Goal: Information Seeking & Learning: Learn about a topic

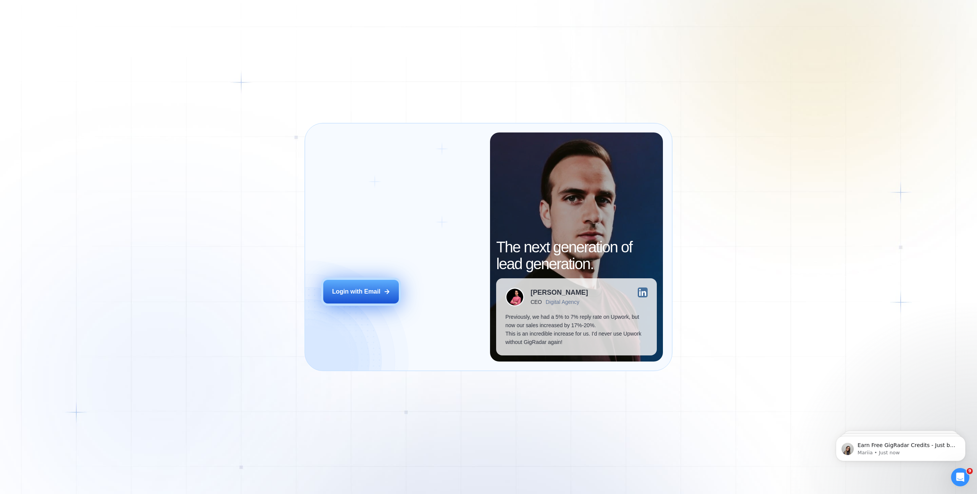
click at [384, 288] on icon at bounding box center [387, 291] width 7 height 7
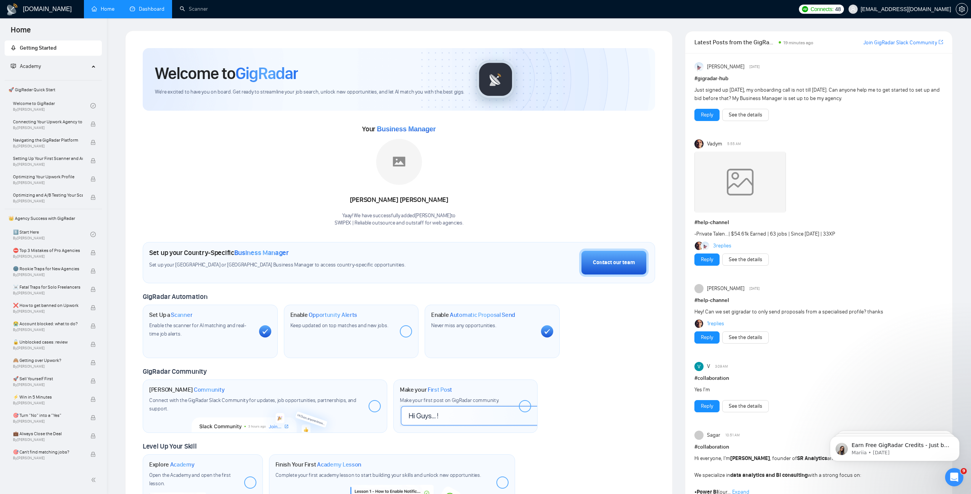
click at [165, 11] on link "Dashboard" at bounding box center [147, 9] width 35 height 6
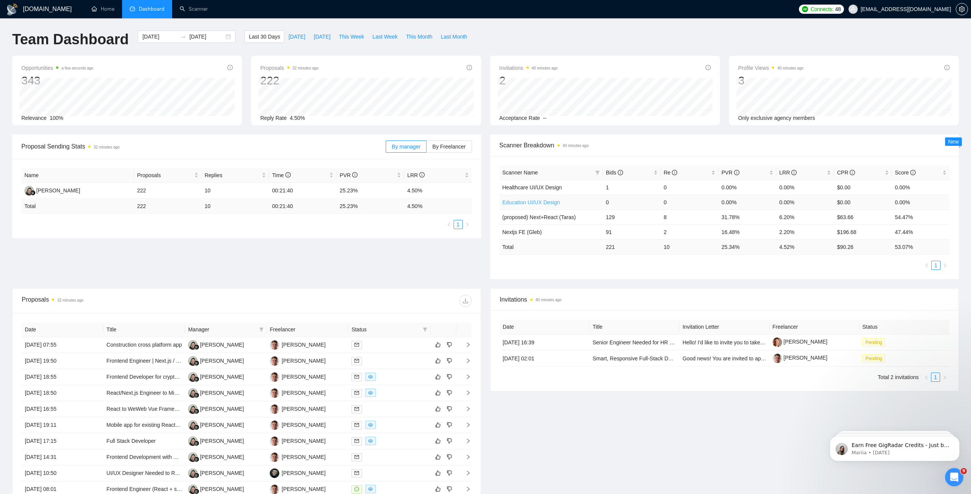
click at [541, 202] on link "Education UI/UX Design" at bounding box center [532, 202] width 58 height 6
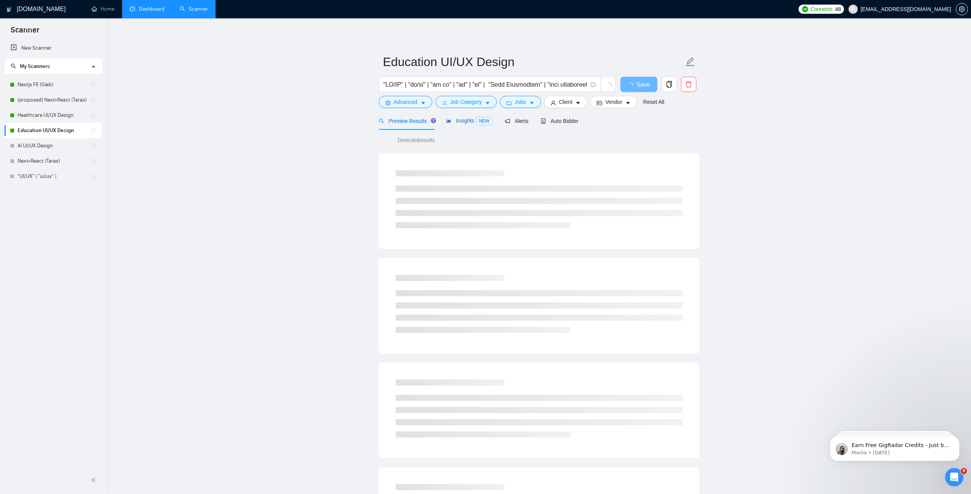
click at [461, 121] on span "Insights NEW" at bounding box center [469, 121] width 47 height 6
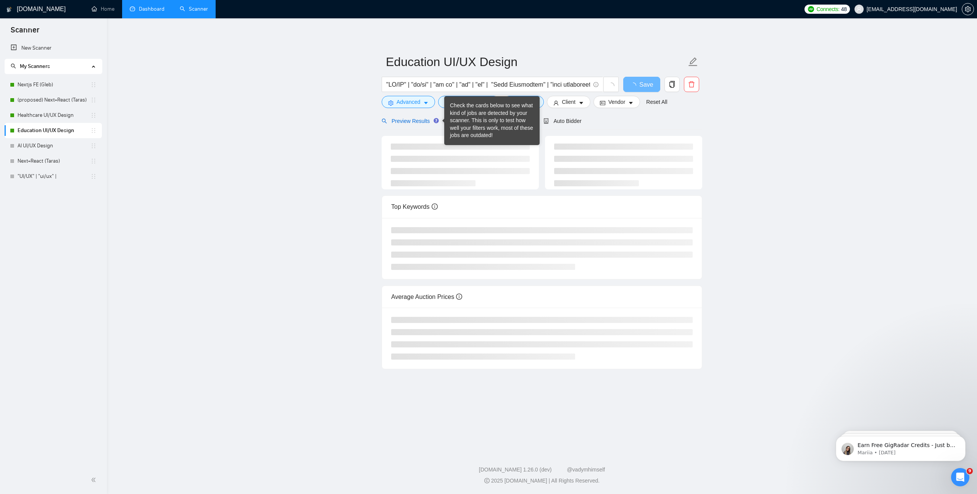
click at [415, 118] on span "Preview Results" at bounding box center [409, 121] width 55 height 6
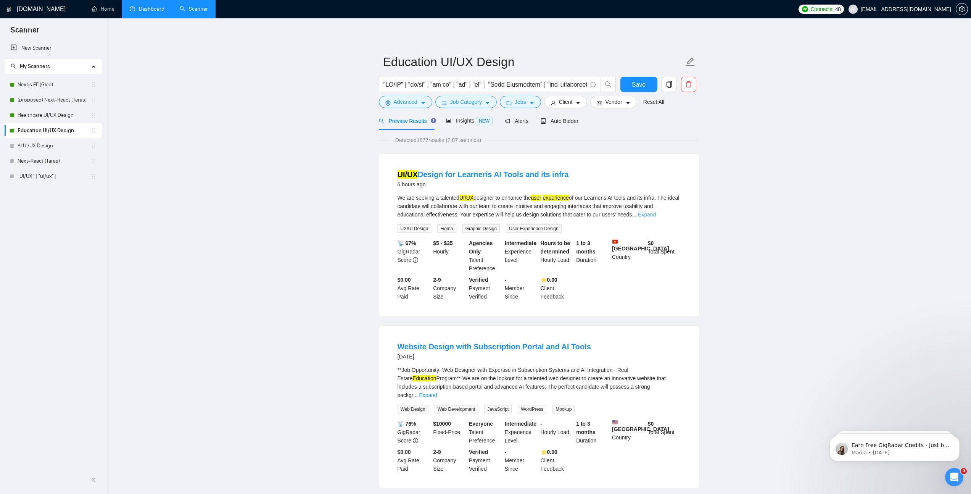
click at [656, 212] on link "Expand" at bounding box center [647, 214] width 18 height 6
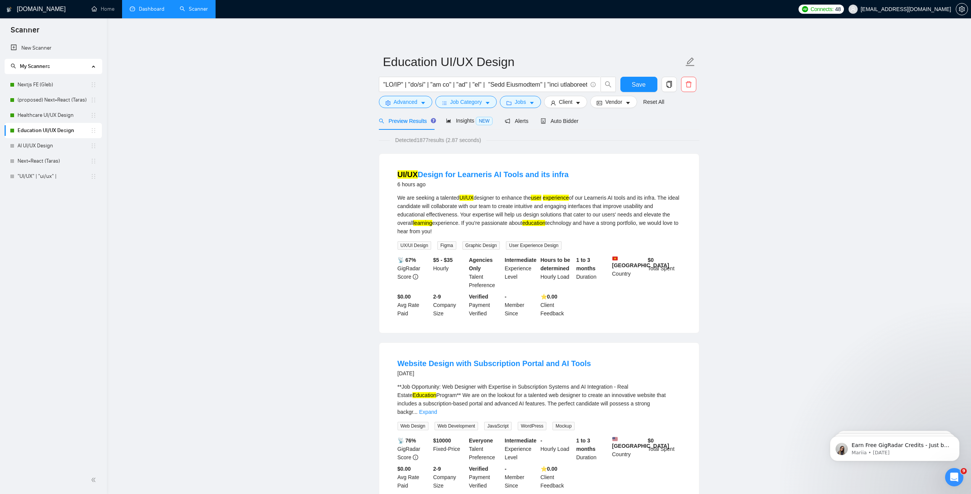
drag, startPoint x: 450, startPoint y: 215, endPoint x: 545, endPoint y: 229, distance: 96.9
click at [545, 229] on div "We are seeking a talented UI/UX designer to enhance the user experience of our …" at bounding box center [539, 215] width 283 height 42
click at [519, 215] on div "We are seeking a talented UI/UX designer to enhance the user experience of our …" at bounding box center [539, 215] width 283 height 42
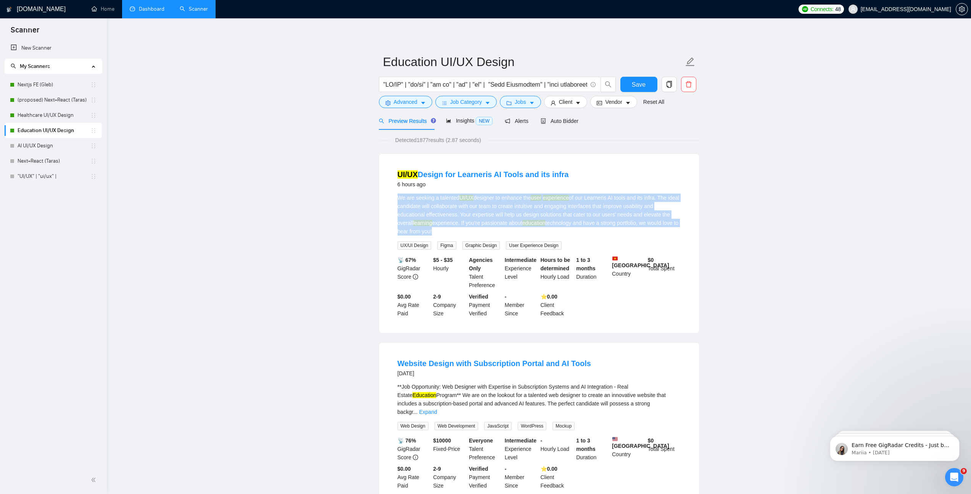
click at [519, 215] on div "We are seeking a talented UI/UX designer to enhance the user experience of our …" at bounding box center [539, 215] width 283 height 42
